Goal: Information Seeking & Learning: Find specific fact

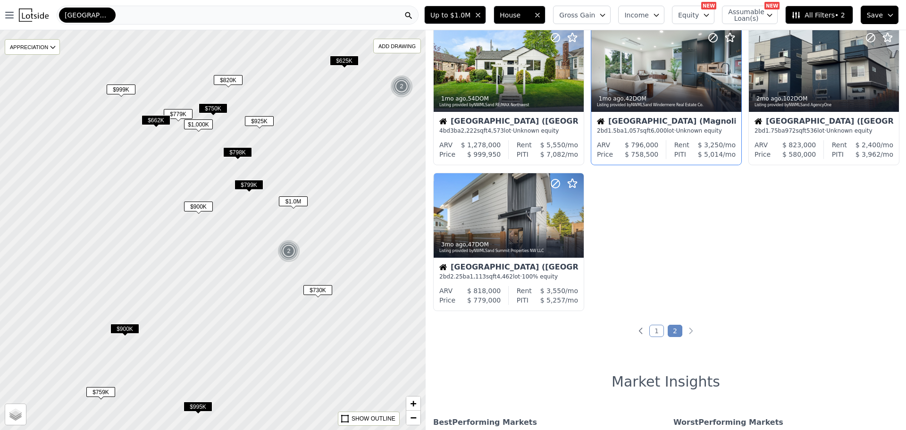
scroll to position [330, 0]
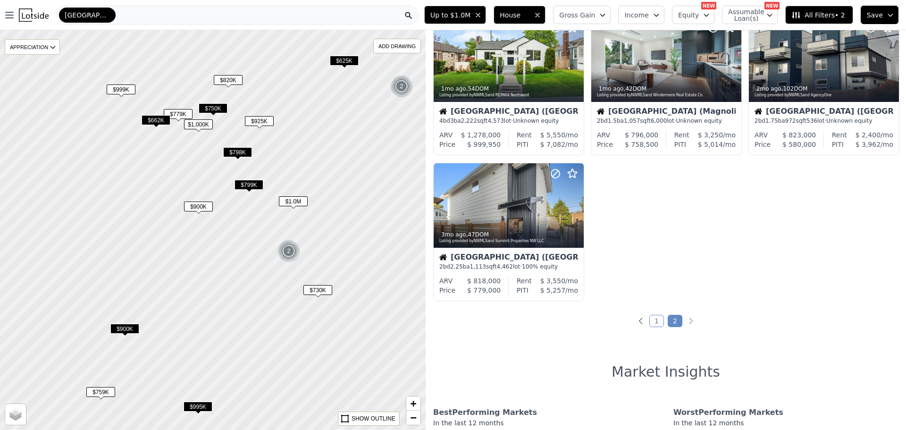
click at [655, 321] on link "1" at bounding box center [656, 321] width 15 height 12
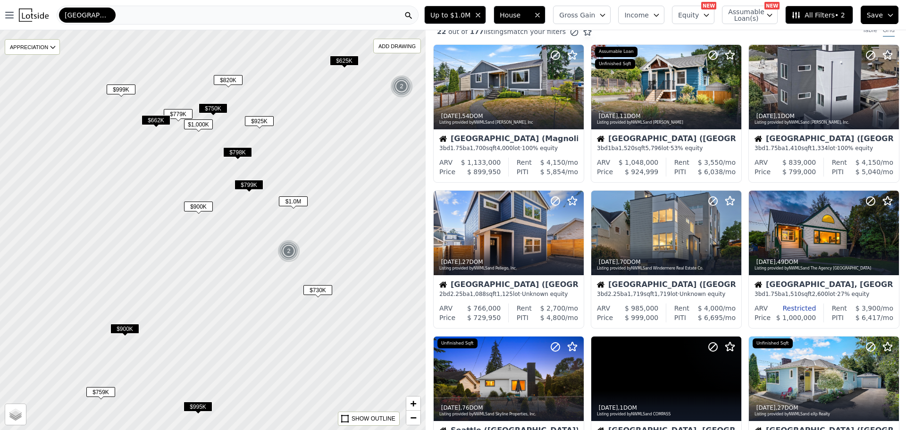
scroll to position [0, 0]
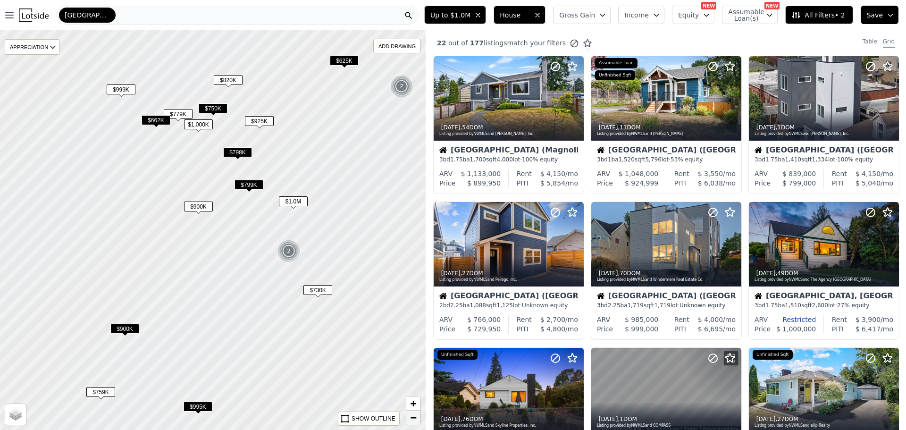
click at [415, 418] on span "−" at bounding box center [413, 417] width 6 height 12
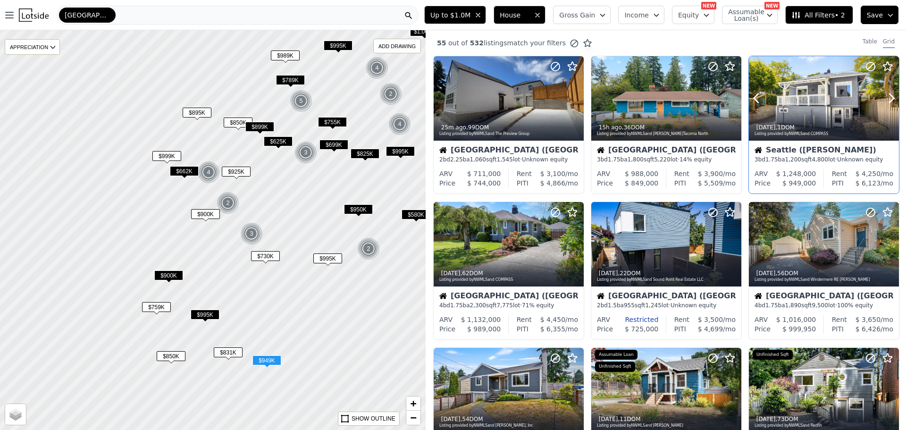
click at [816, 115] on div at bounding box center [824, 118] width 150 height 17
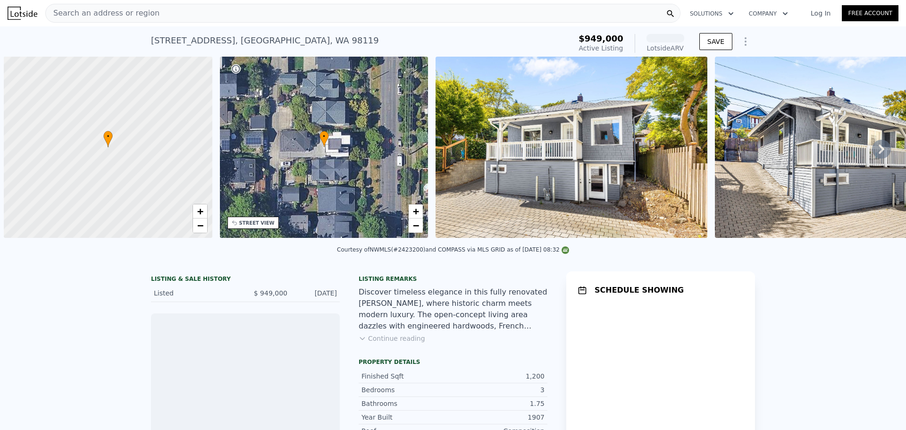
scroll to position [0, 4]
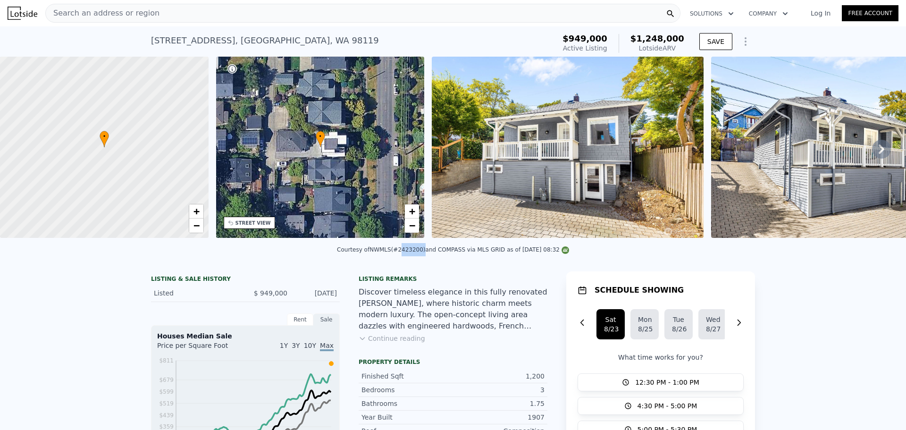
drag, startPoint x: 398, startPoint y: 256, endPoint x: 419, endPoint y: 254, distance: 21.4
click at [419, 253] on div "Courtesy of NWMLS (#2423200) and COMPASS via MLS GRID as of [DATE] 08:32" at bounding box center [453, 249] width 232 height 7
copy div "2423200"
